Goal: Check status: Check status

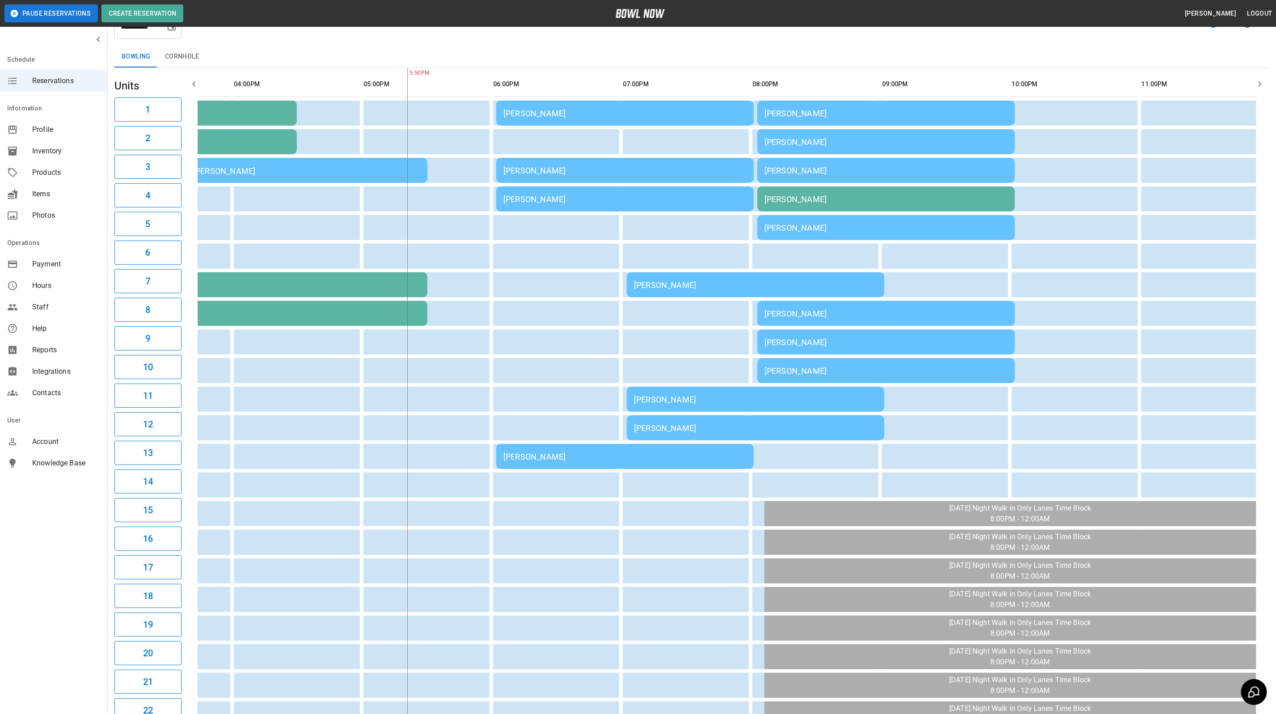
click at [640, 416] on td "[PERSON_NAME]" at bounding box center [756, 427] width 258 height 25
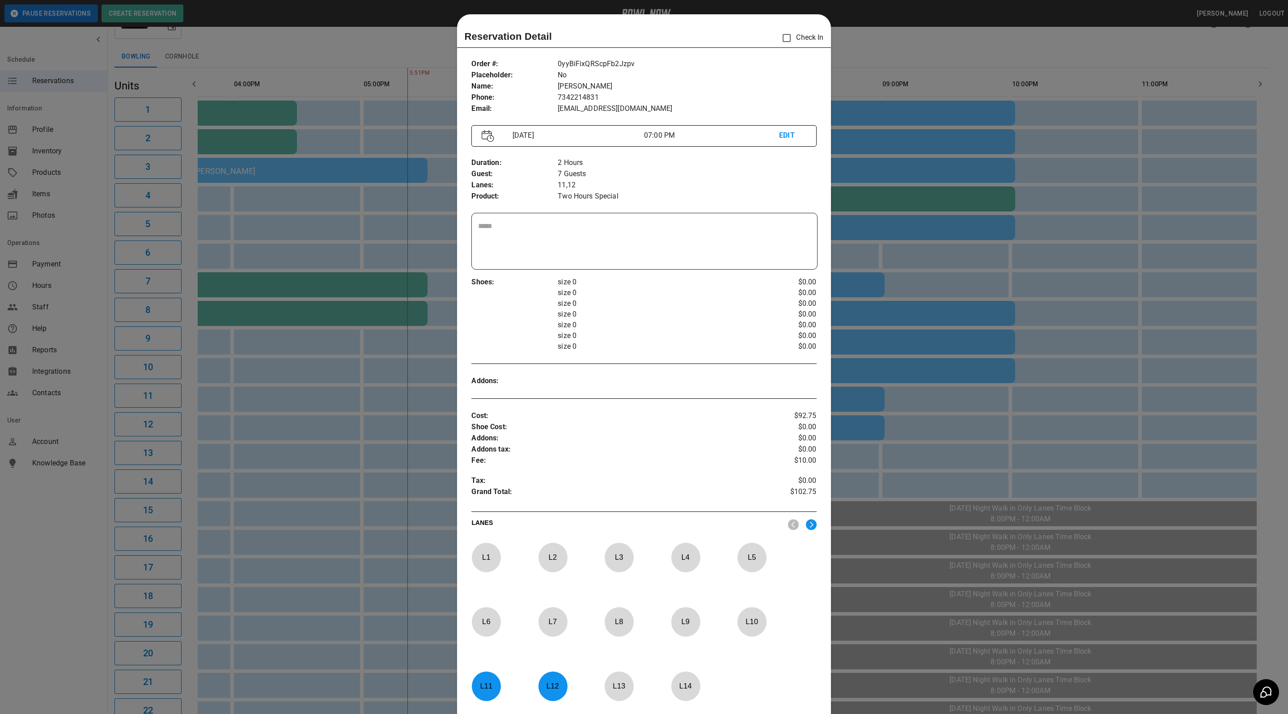
scroll to position [14, 0]
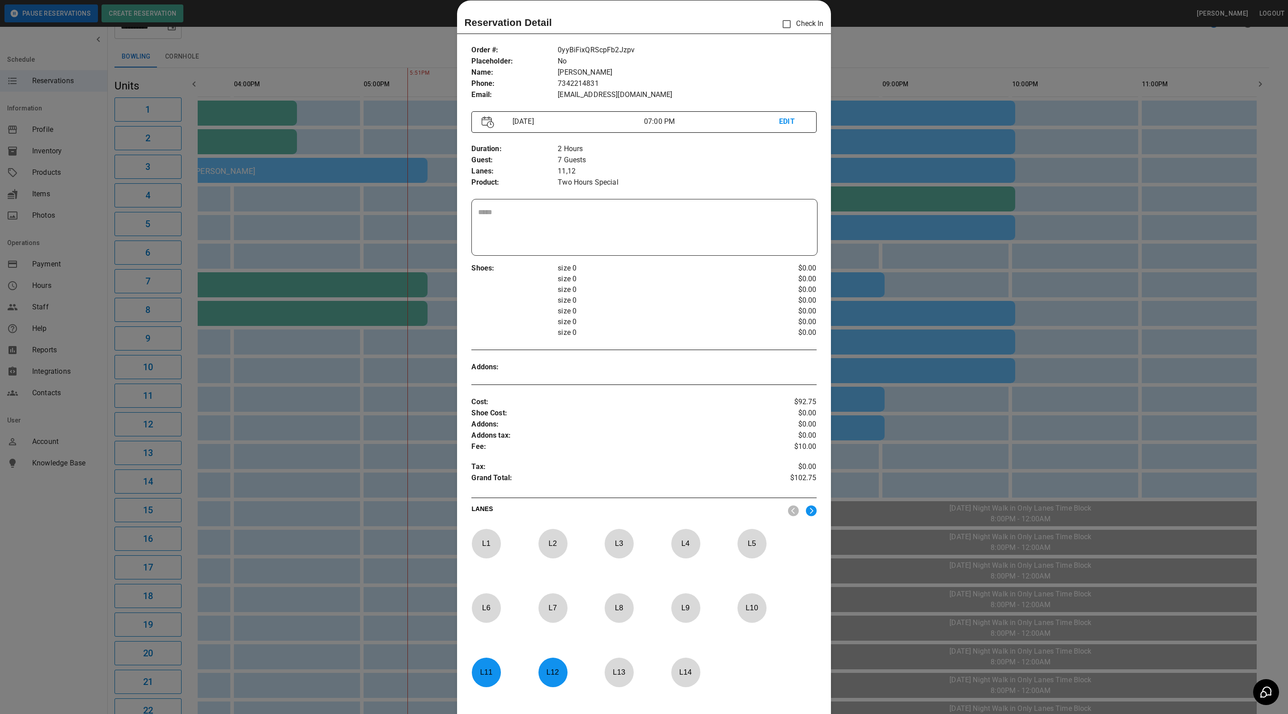
click at [920, 53] on div at bounding box center [644, 357] width 1288 height 714
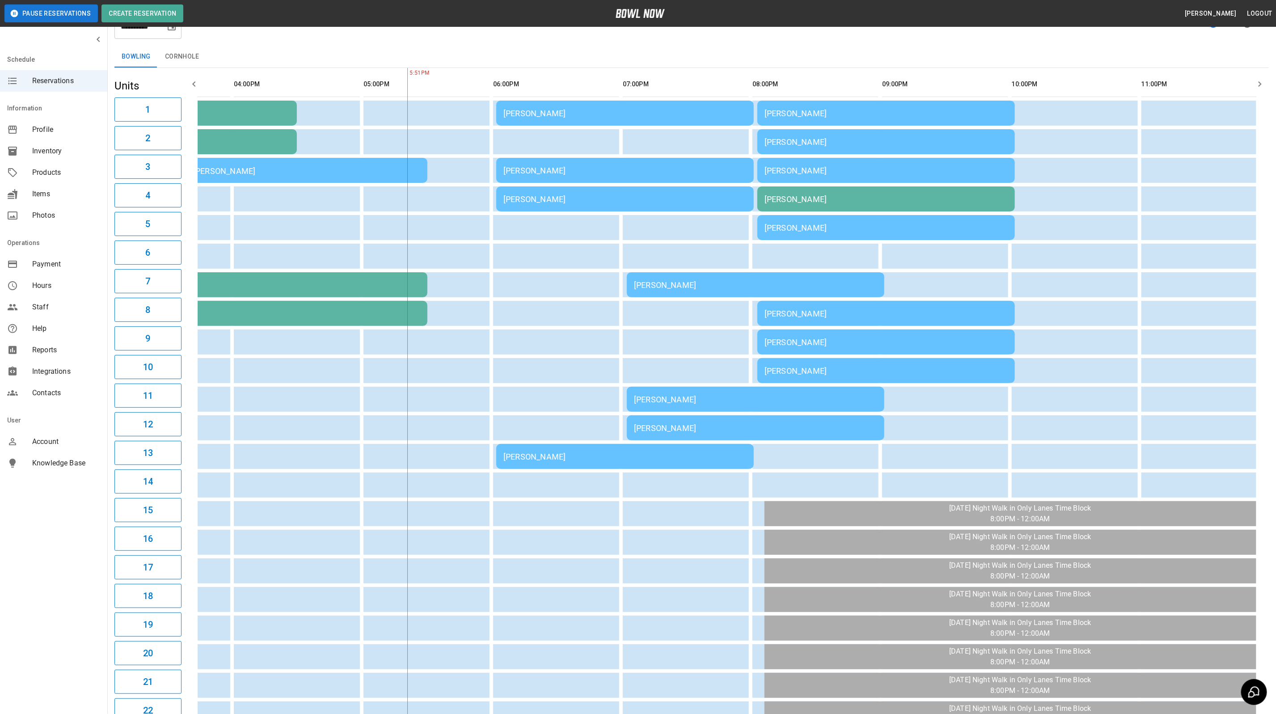
click at [795, 234] on td "[PERSON_NAME]" at bounding box center [887, 227] width 258 height 25
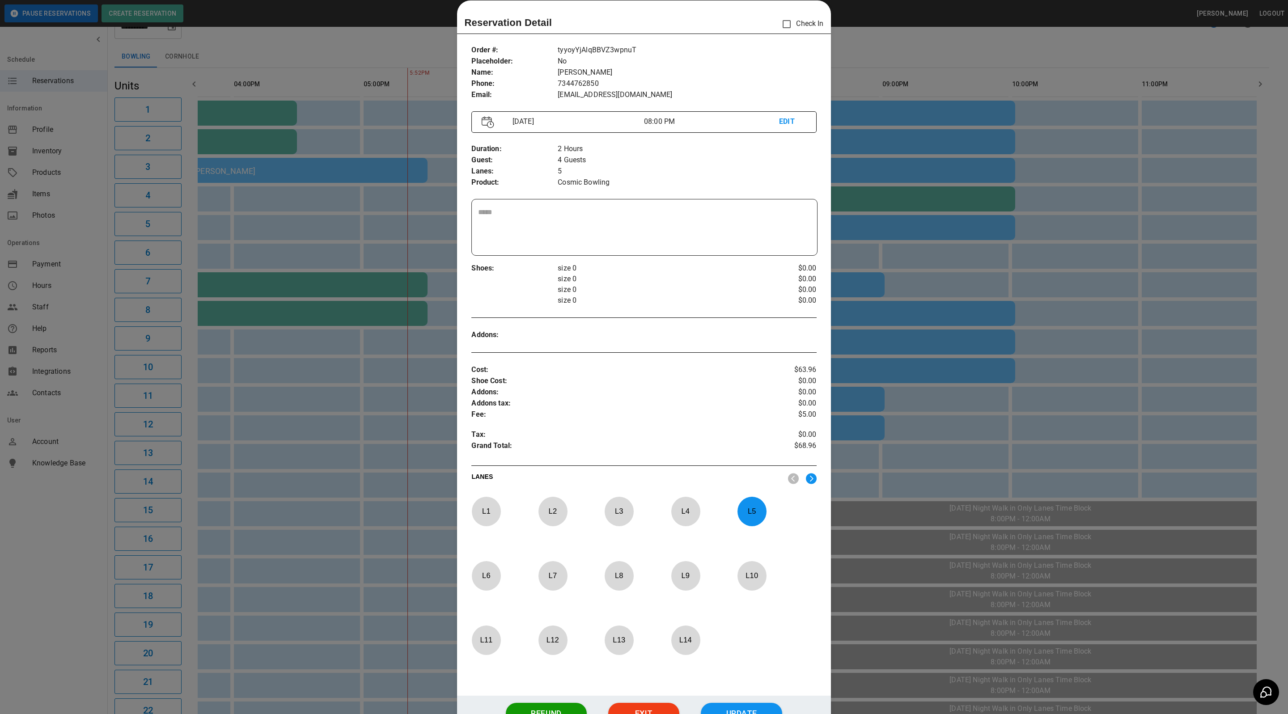
click at [908, 75] on div at bounding box center [644, 357] width 1288 height 714
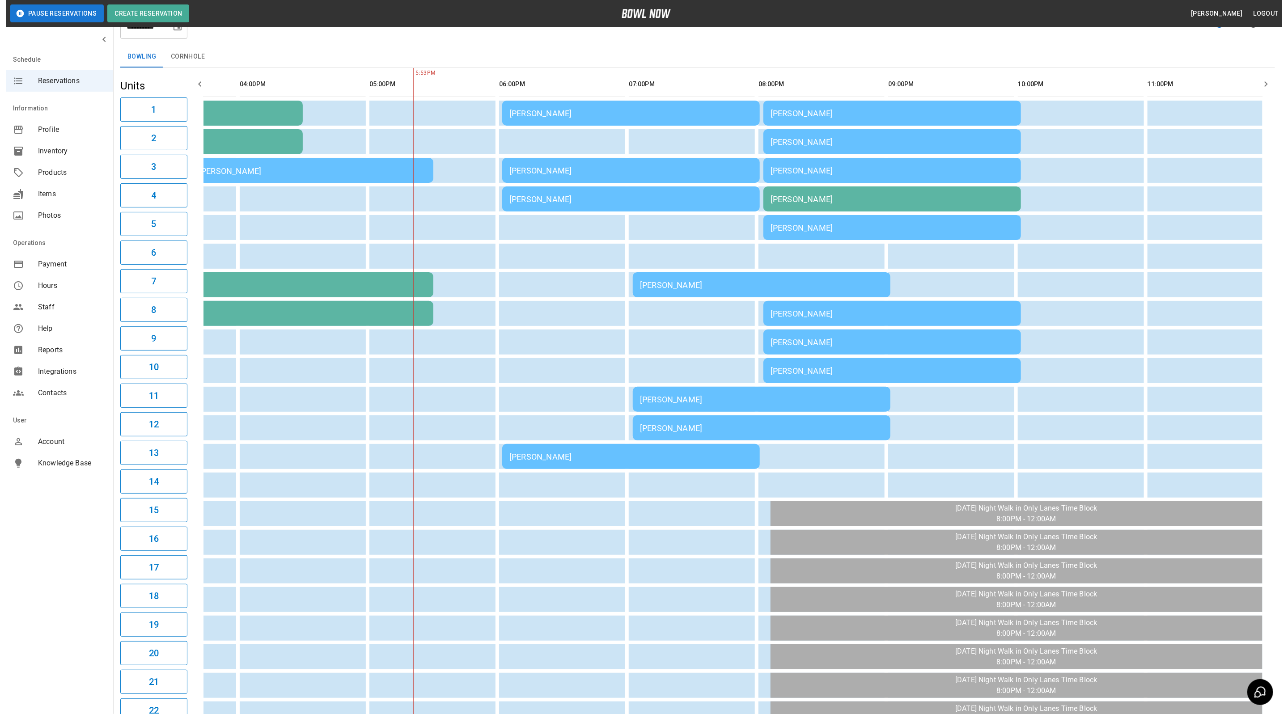
scroll to position [0, 0]
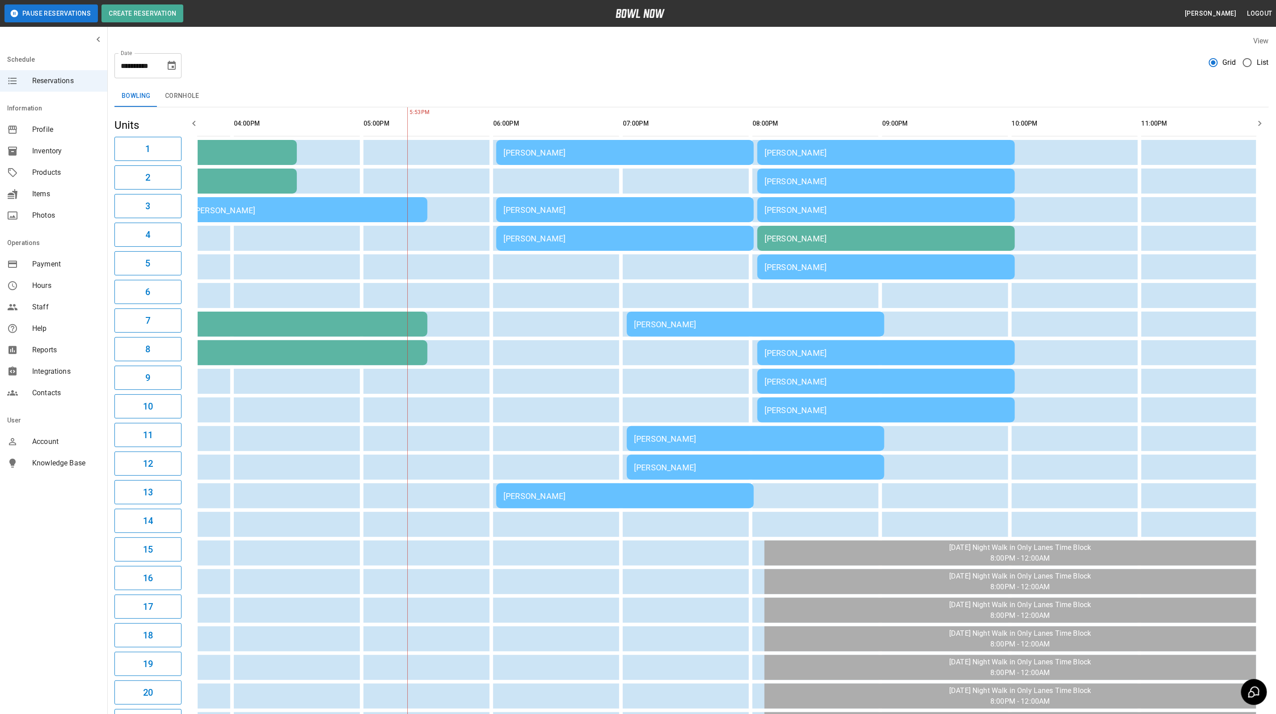
click at [553, 152] on div "[PERSON_NAME]" at bounding box center [625, 152] width 243 height 9
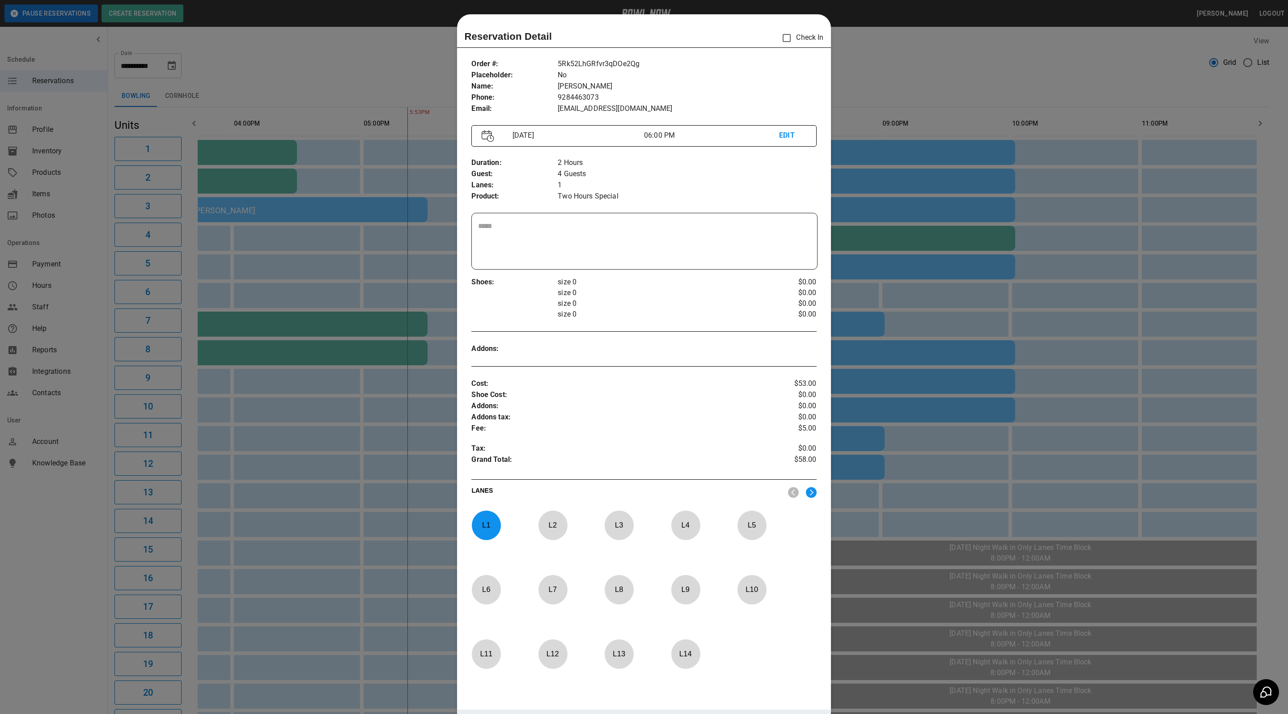
scroll to position [95, 0]
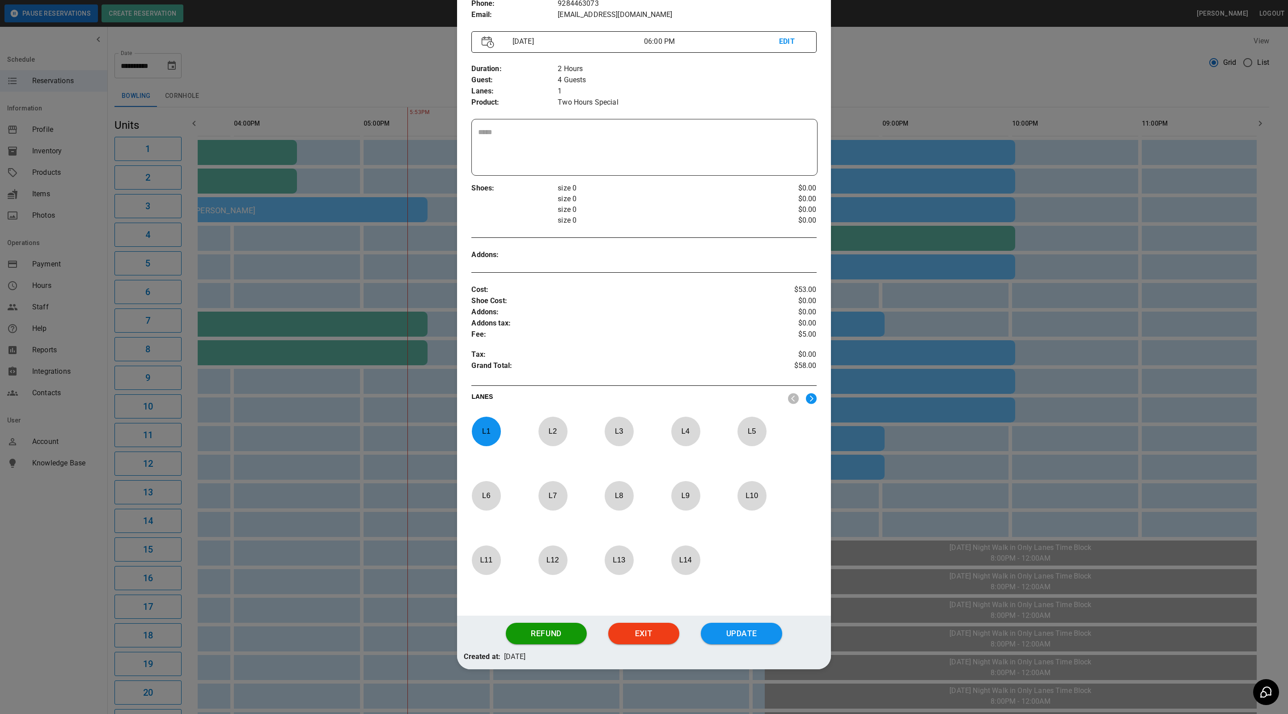
click at [490, 432] on p "L 1" at bounding box center [486, 431] width 30 height 21
click at [685, 564] on p "L 14" at bounding box center [686, 560] width 30 height 21
click at [740, 629] on button "Update" at bounding box center [741, 633] width 81 height 21
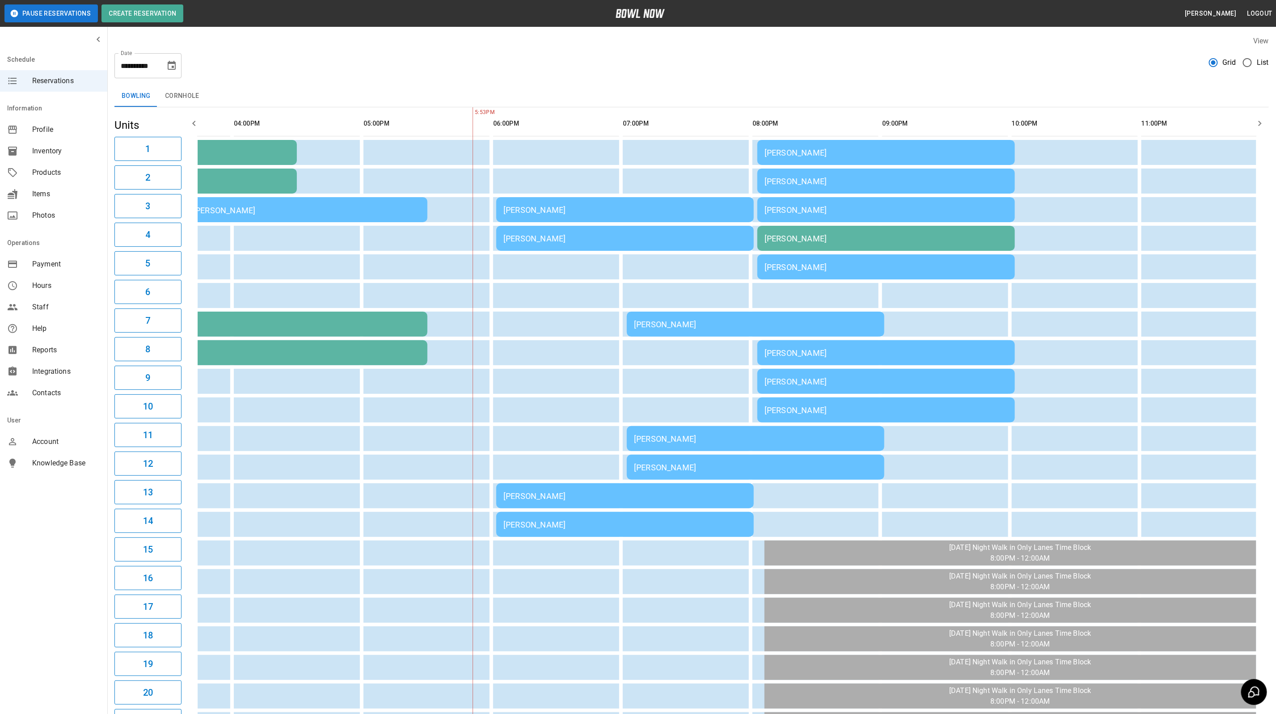
click at [514, 492] on div "[PERSON_NAME]" at bounding box center [625, 496] width 243 height 9
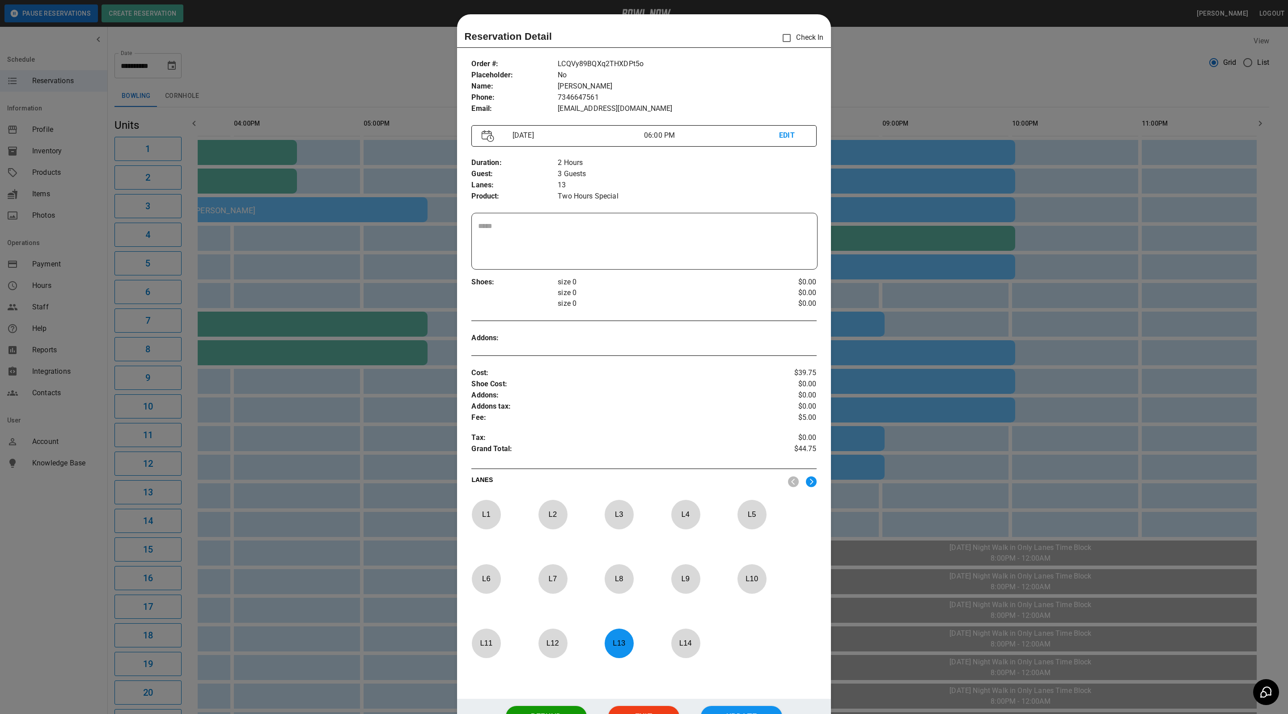
scroll to position [14, 0]
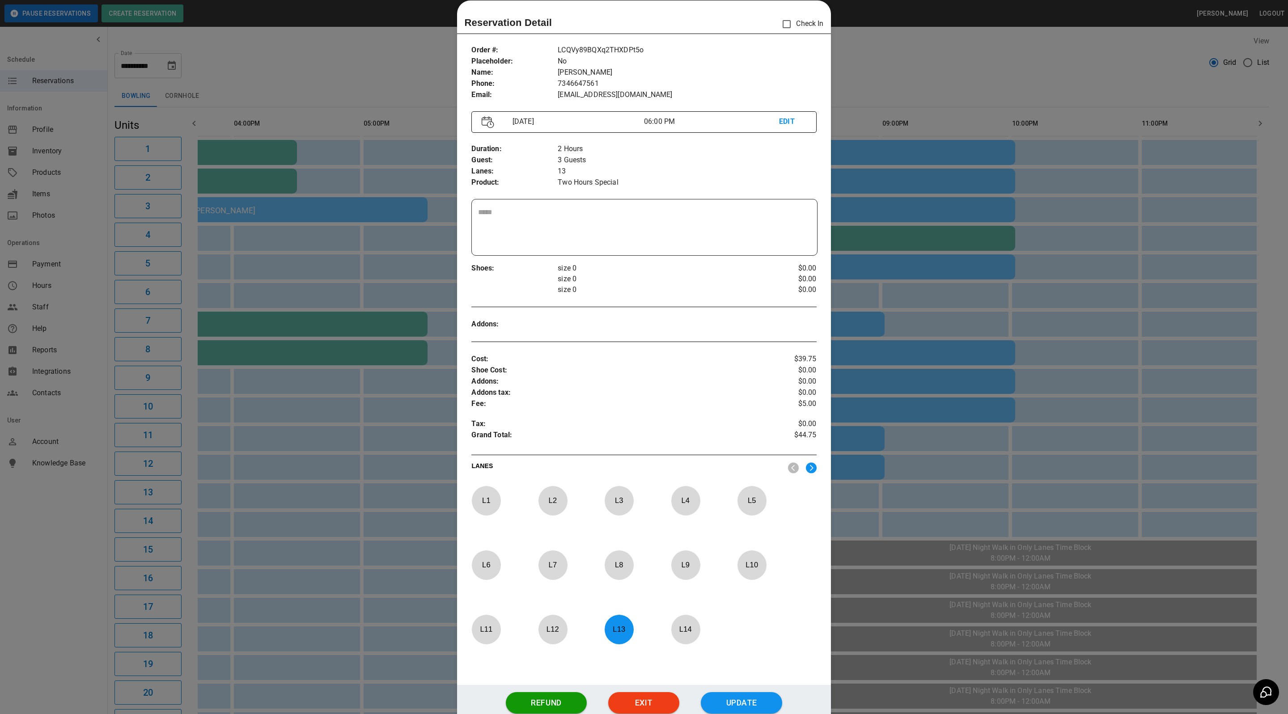
click at [892, 80] on div at bounding box center [644, 357] width 1288 height 714
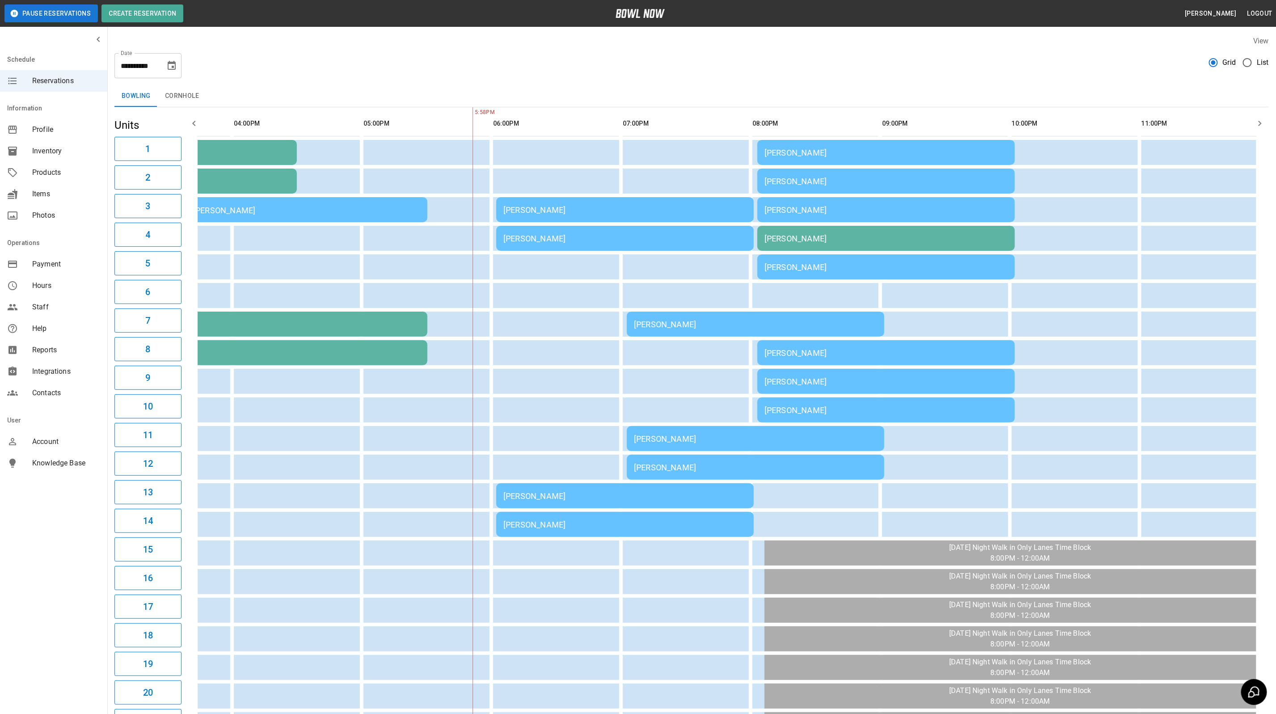
click at [524, 496] on div "[PERSON_NAME]" at bounding box center [625, 496] width 243 height 9
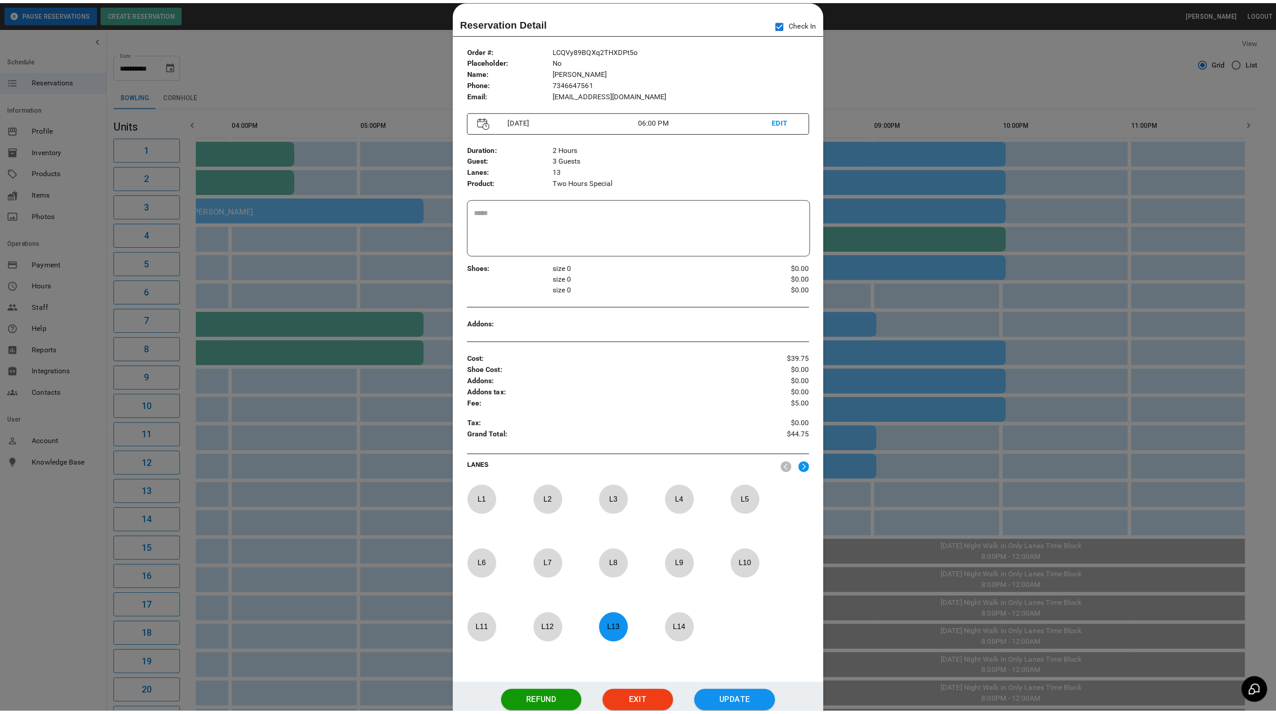
scroll to position [0, 478]
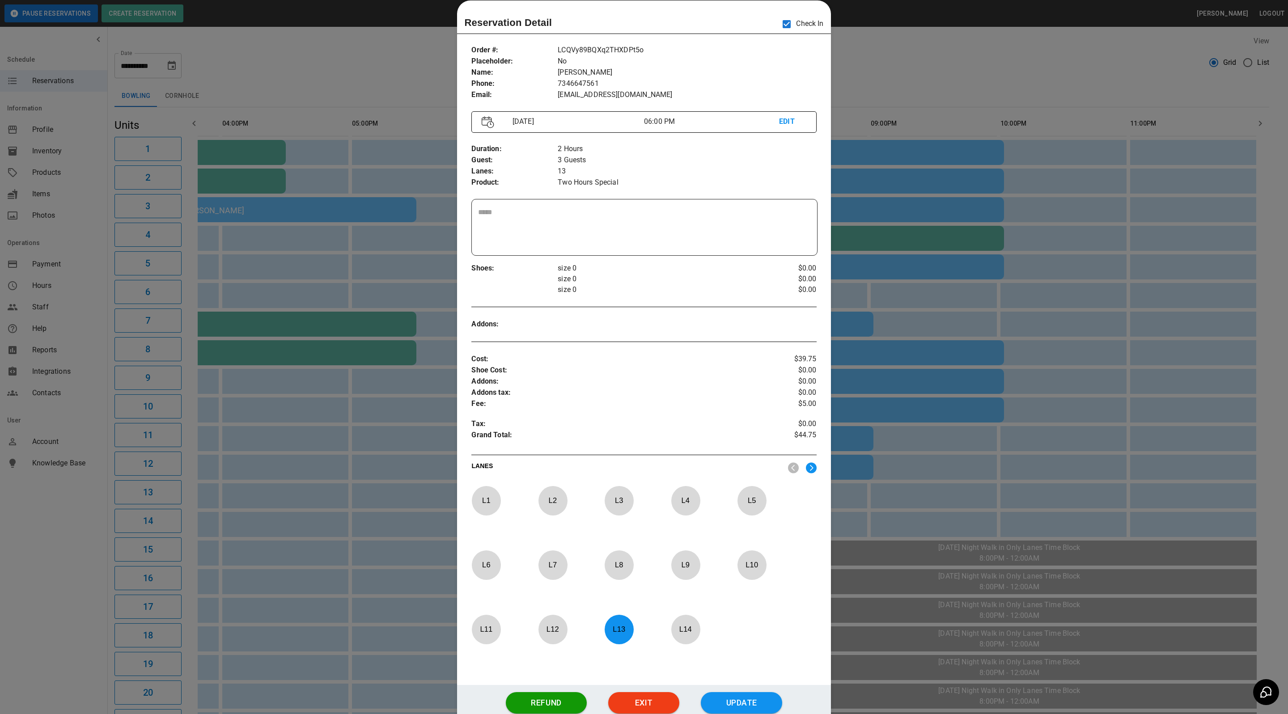
click at [890, 64] on div at bounding box center [644, 357] width 1288 height 714
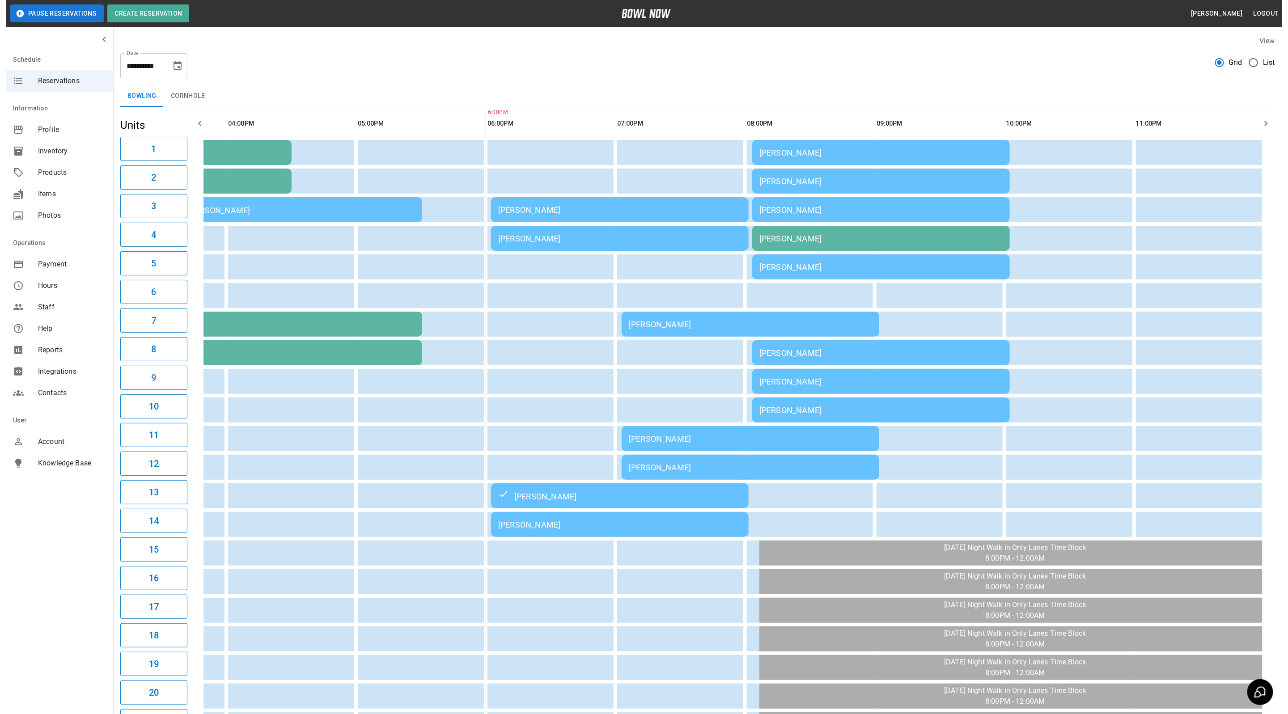
scroll to position [0, 488]
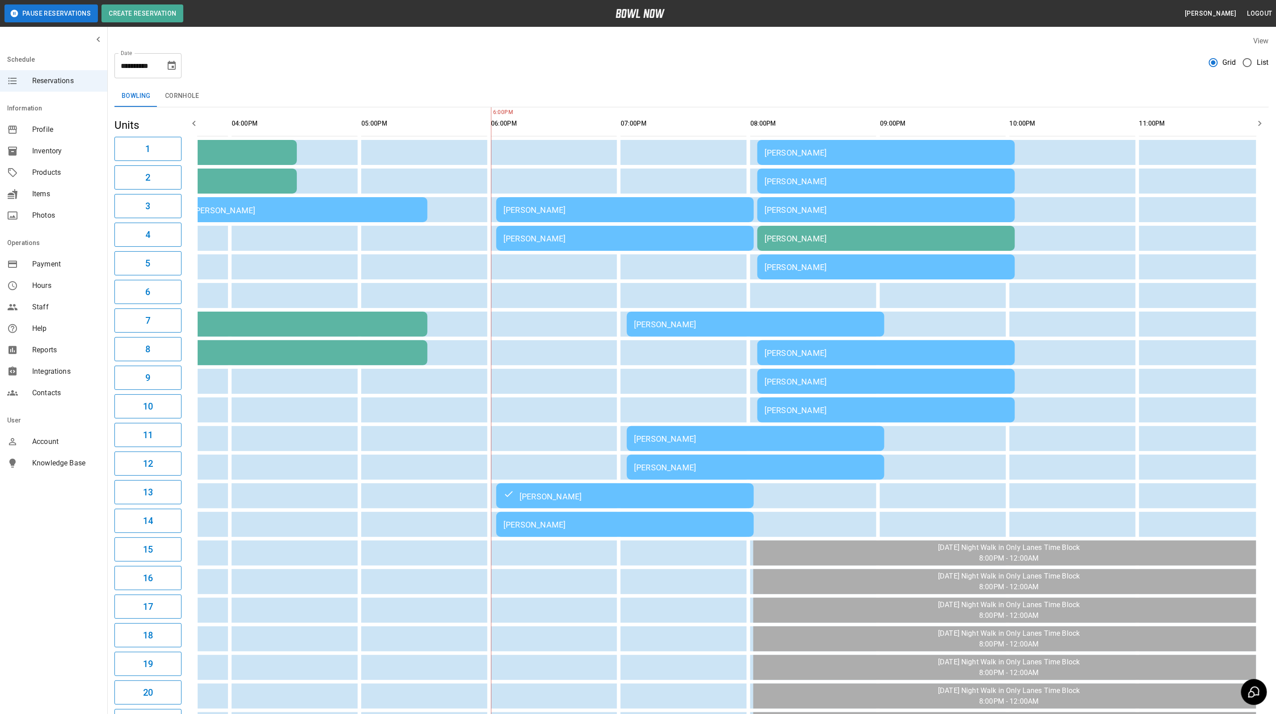
click at [510, 526] on td "[PERSON_NAME]" at bounding box center [625, 524] width 258 height 25
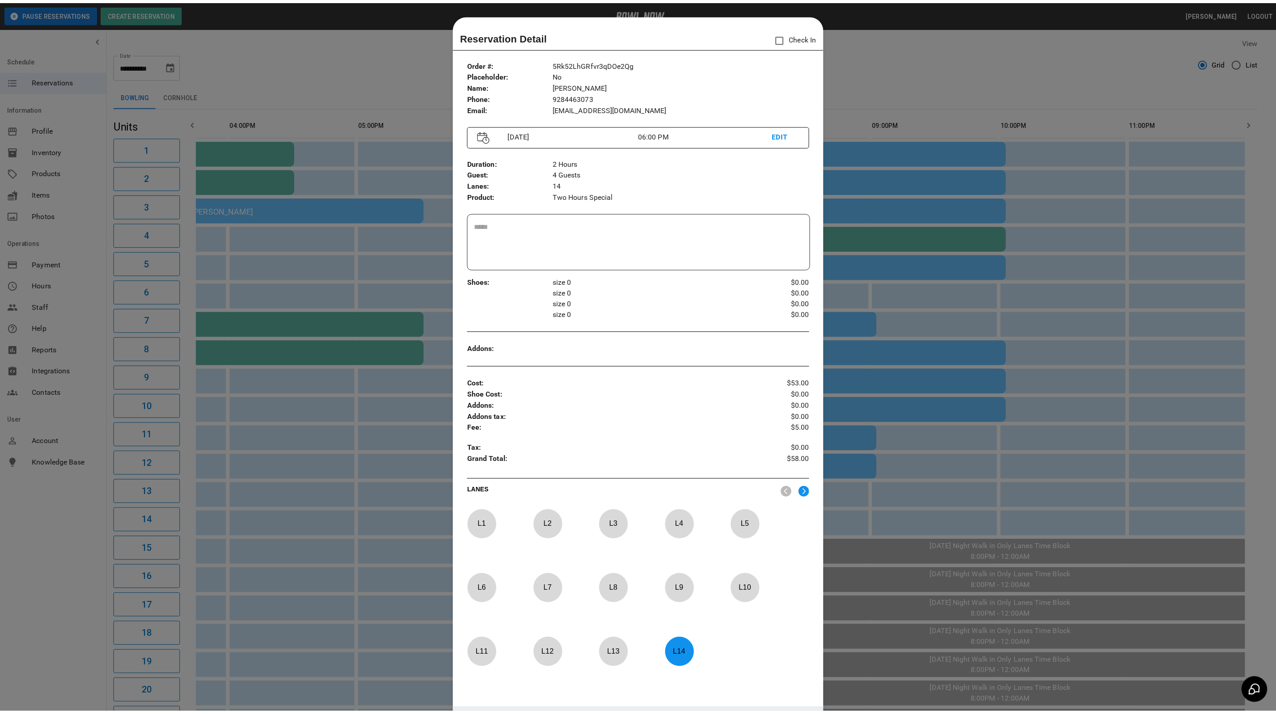
scroll to position [14, 0]
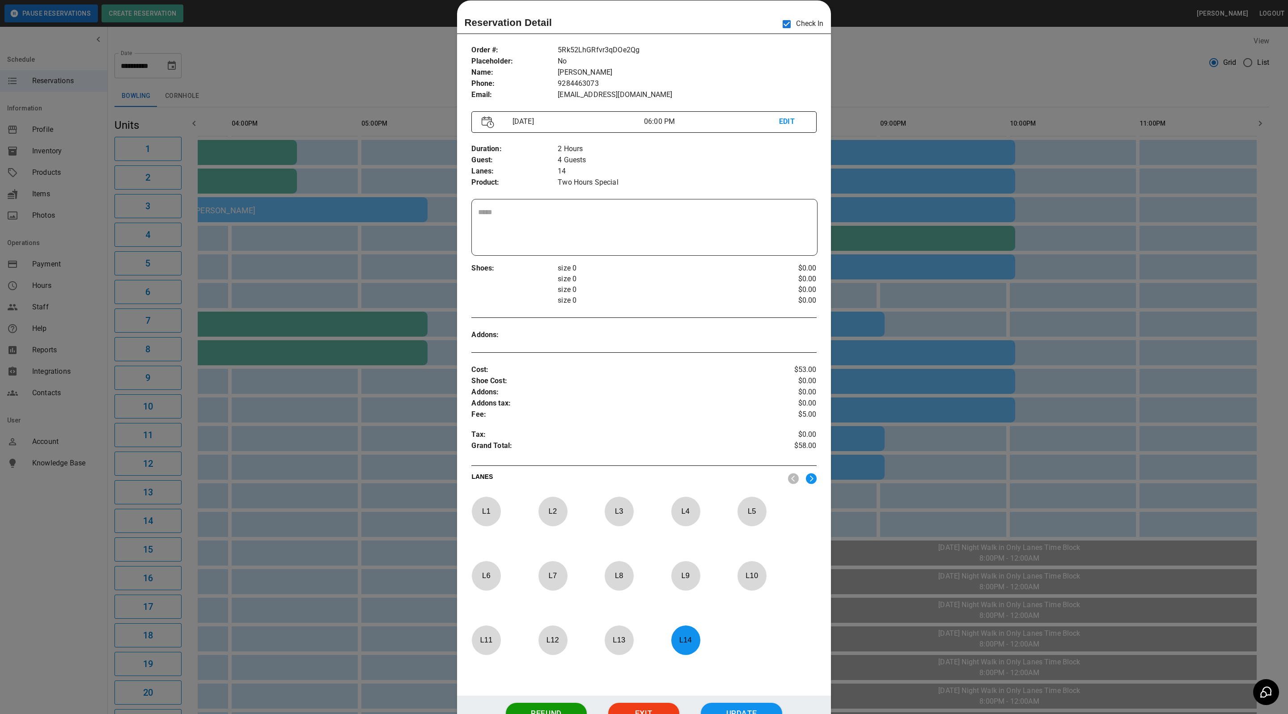
click at [880, 62] on div at bounding box center [644, 357] width 1288 height 714
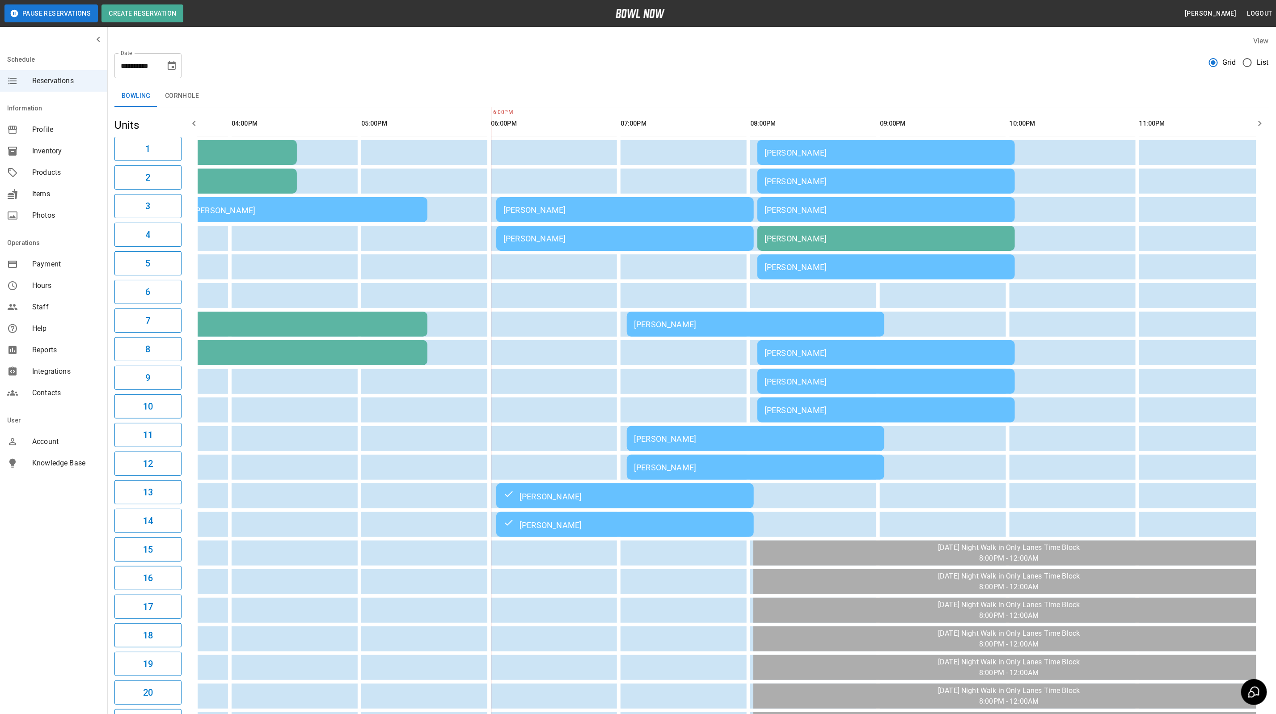
scroll to position [0, 467]
